Goal: Information Seeking & Learning: Learn about a topic

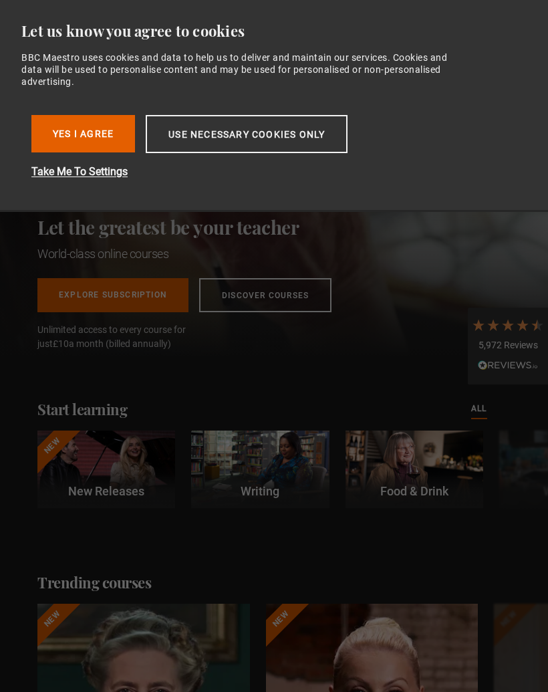
click at [102, 136] on button "Yes I Agree" at bounding box center [83, 133] width 104 height 37
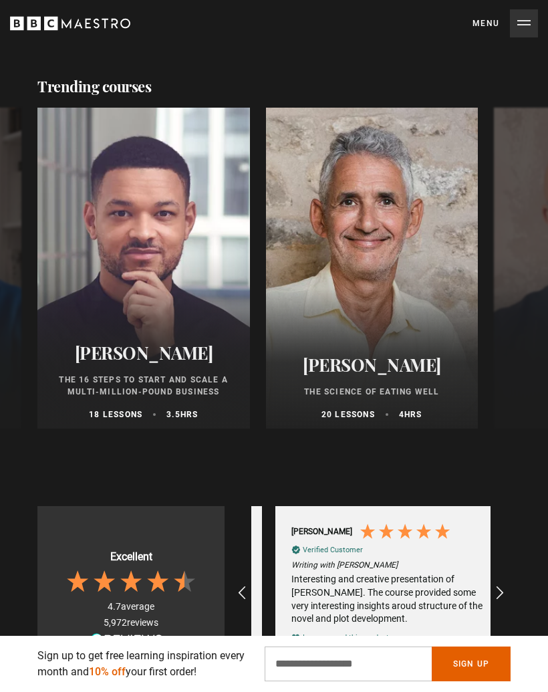
scroll to position [0, 718]
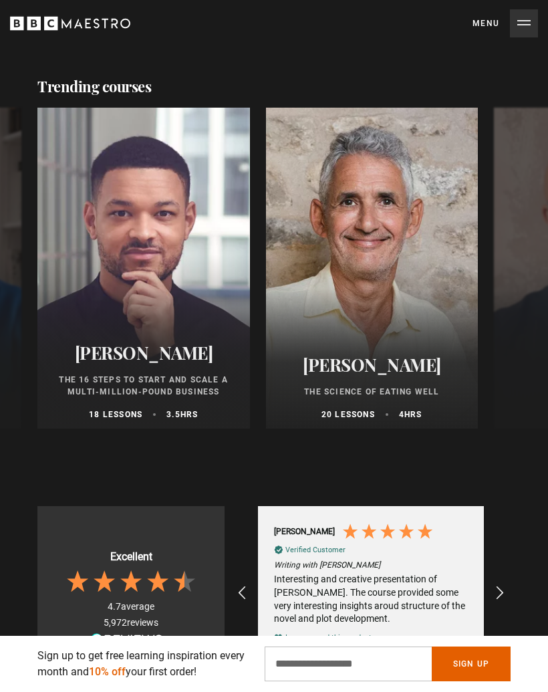
click at [385, 309] on div at bounding box center [372, 268] width 213 height 321
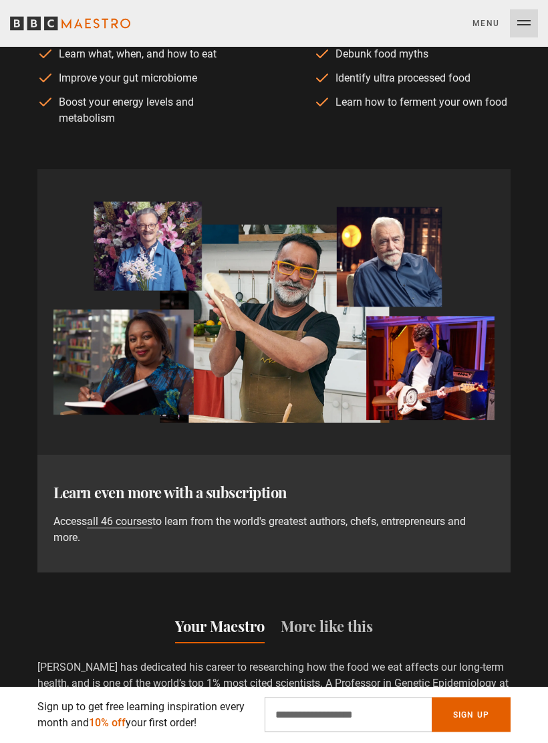
scroll to position [852, 0]
click at [137, 519] on link "all 46 courses" at bounding box center [120, 521] width 66 height 13
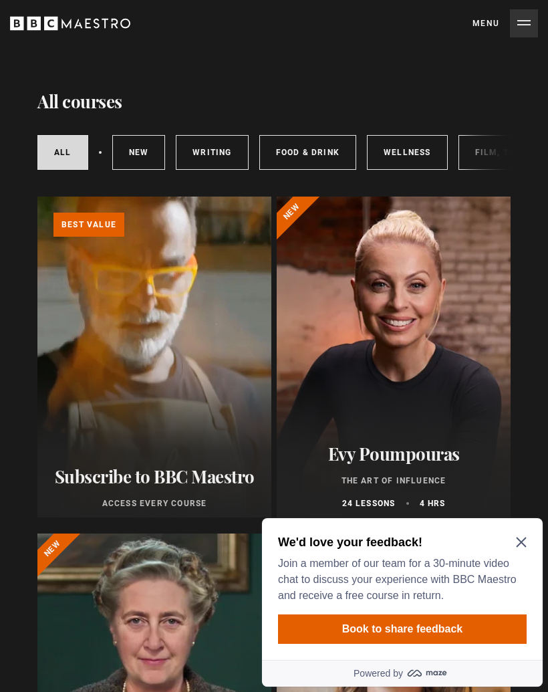
click at [520, 539] on icon "Close Maze Prompt" at bounding box center [521, 542] width 11 height 11
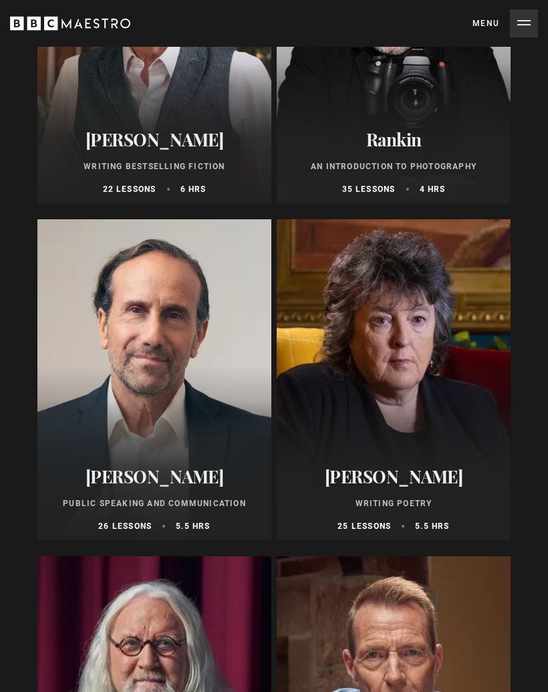
scroll to position [4351, 0]
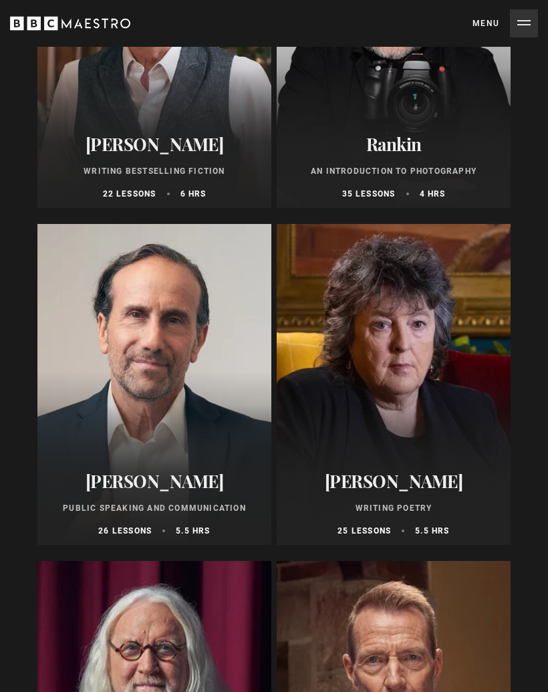
click at [170, 422] on div at bounding box center [154, 385] width 234 height 321
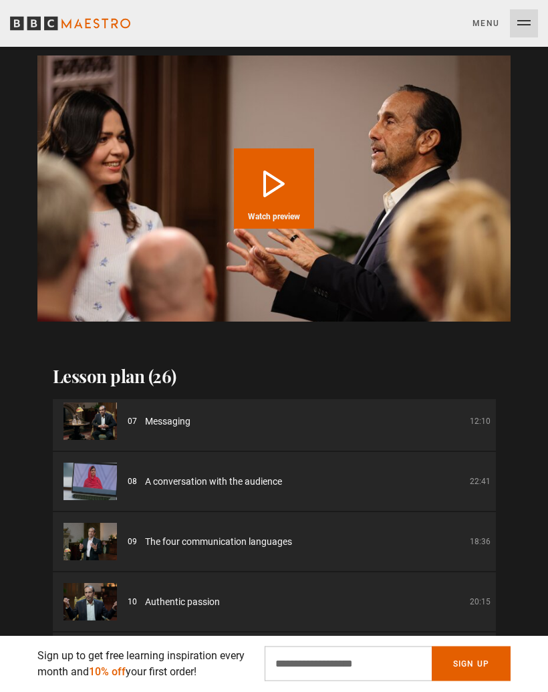
scroll to position [1660, 0]
